Goal: Information Seeking & Learning: Learn about a topic

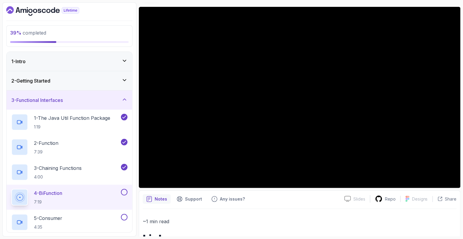
scroll to position [48, 0]
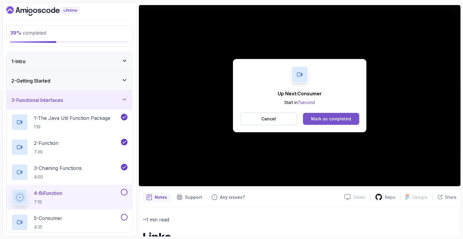
click at [332, 121] on button "Mark as completed" at bounding box center [331, 119] width 56 height 12
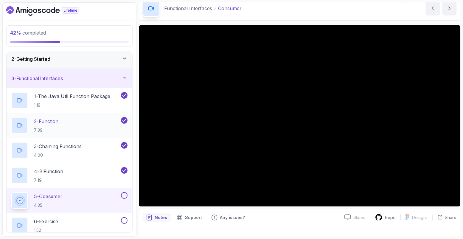
scroll to position [24, 0]
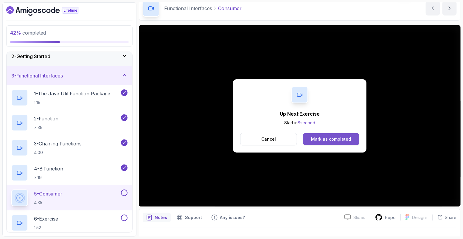
click at [329, 137] on div "Mark as completed" at bounding box center [331, 139] width 40 height 6
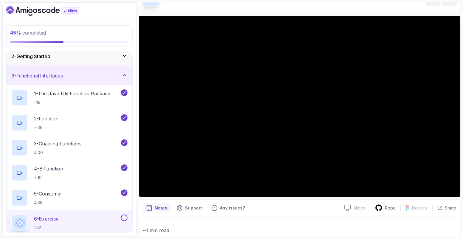
scroll to position [38, 0]
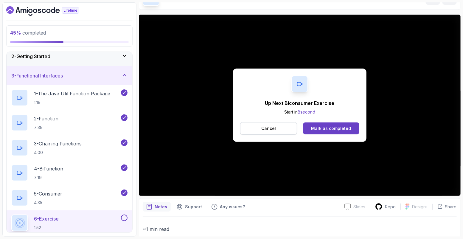
click at [286, 131] on button "Cancel" at bounding box center [268, 128] width 57 height 13
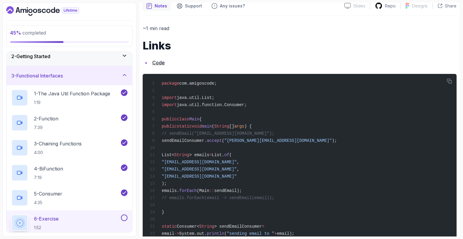
scroll to position [209, 0]
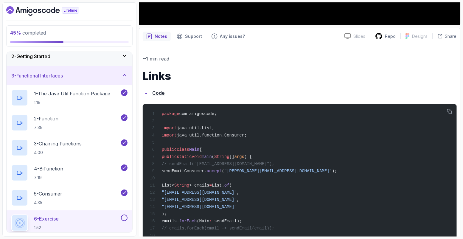
click at [160, 95] on link "Code" at bounding box center [158, 93] width 13 height 6
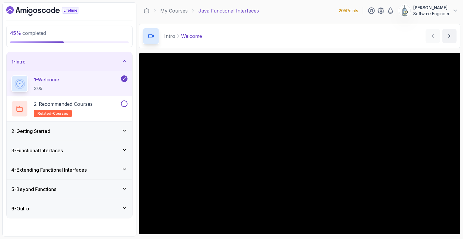
click at [100, 152] on div "3 - Functional Interfaces" at bounding box center [69, 150] width 116 height 7
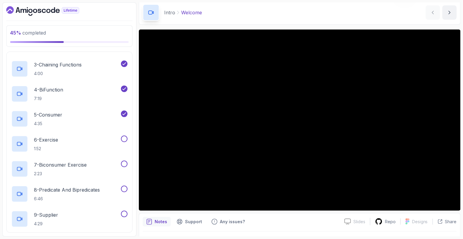
scroll to position [38, 0]
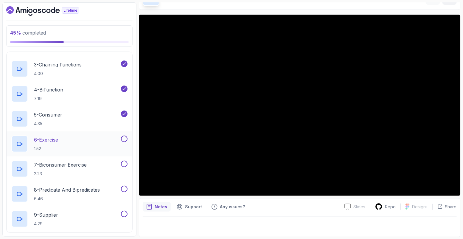
click at [68, 136] on div "6 - Exercise 1:52" at bounding box center [65, 144] width 109 height 17
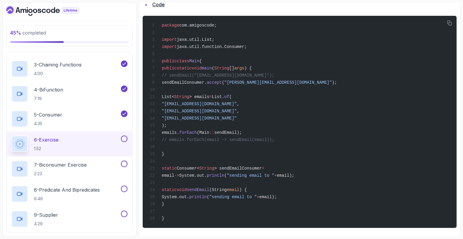
scroll to position [305, 0]
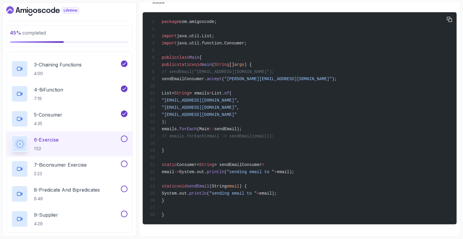
drag, startPoint x: 181, startPoint y: 69, endPoint x: 204, endPoint y: 198, distance: 131.6
click at [204, 198] on div "package com.amigoscode; import java.util.List; import java.util.function.Consum…" at bounding box center [300, 118] width 305 height 205
copy code "// sendEmail("hello@amigoscode.com"); sendEmailConsumer. accept ( "jamila@amigo…"
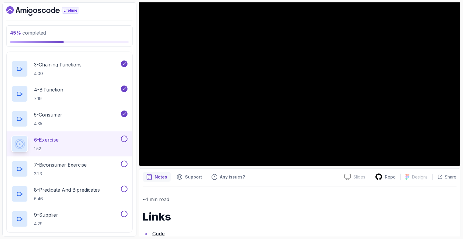
scroll to position [68, 0]
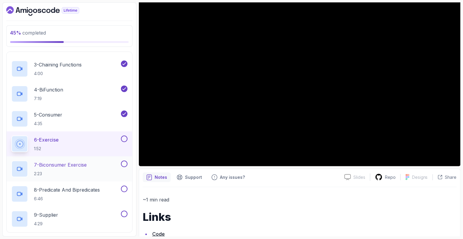
click at [63, 162] on p "7 - Biconsumer Exercise" at bounding box center [60, 164] width 53 height 7
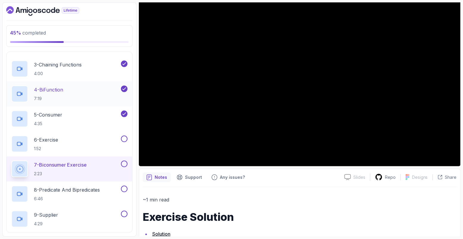
click at [80, 91] on div "4 - BiFunction 7:19" at bounding box center [65, 94] width 109 height 17
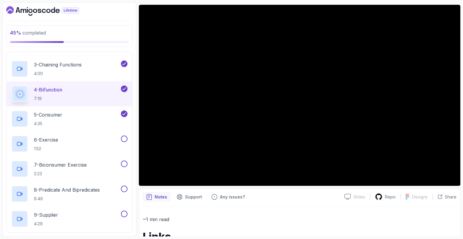
scroll to position [48, 0]
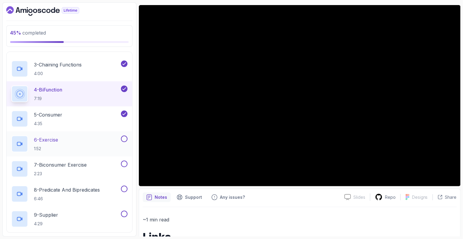
click at [80, 144] on div "6 - Exercise 1:52" at bounding box center [65, 144] width 109 height 17
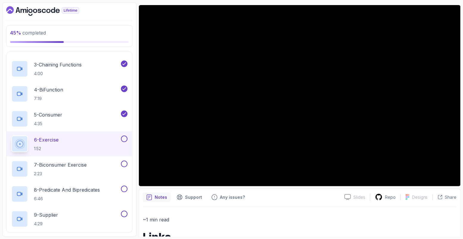
click at [124, 139] on button at bounding box center [124, 139] width 7 height 7
click at [77, 165] on p "7 - Biconsumer Exercise" at bounding box center [60, 164] width 53 height 7
